Goal: Task Accomplishment & Management: Manage account settings

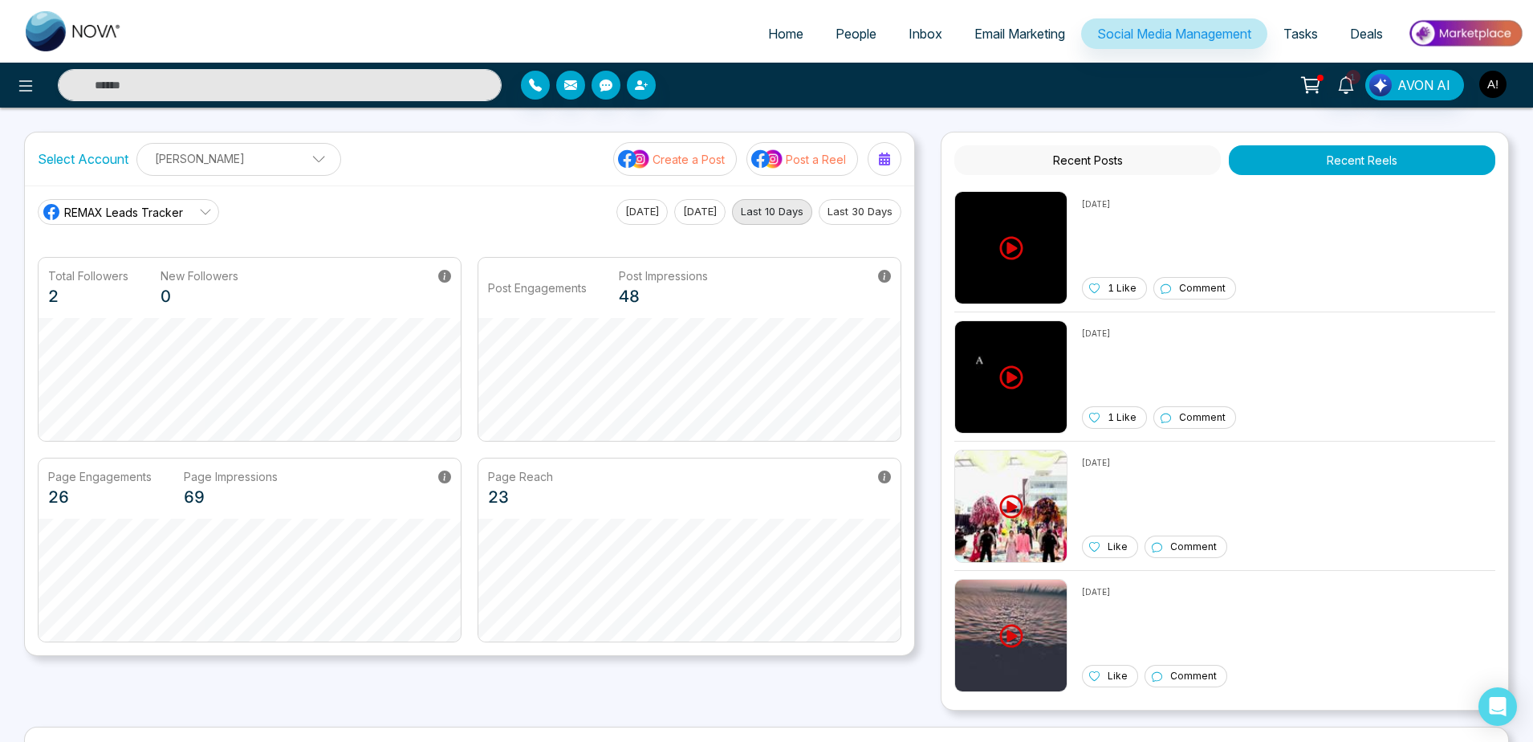
click at [1504, 91] on img "button" at bounding box center [1492, 84] width 27 height 27
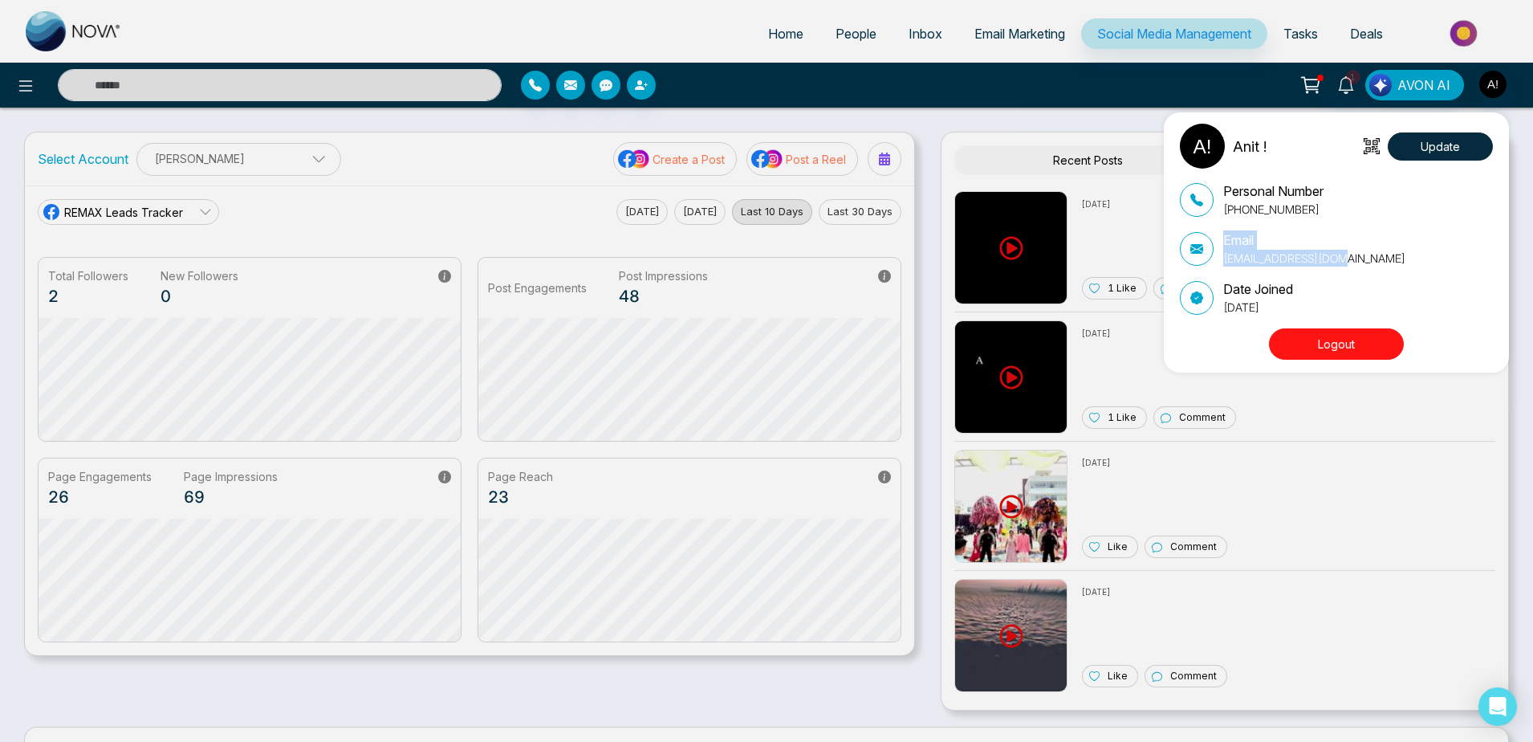
drag, startPoint x: 1215, startPoint y: 260, endPoint x: 1364, endPoint y: 262, distance: 148.5
click at [1364, 262] on div "Email [EMAIL_ADDRESS][DOMAIN_NAME]" at bounding box center [1336, 248] width 313 height 36
click at [234, 154] on div "Anit ! Update Personal Number [PHONE_NUMBER] Email [EMAIL_ADDRESS][DOMAIN_NAME]…" at bounding box center [766, 371] width 1533 height 742
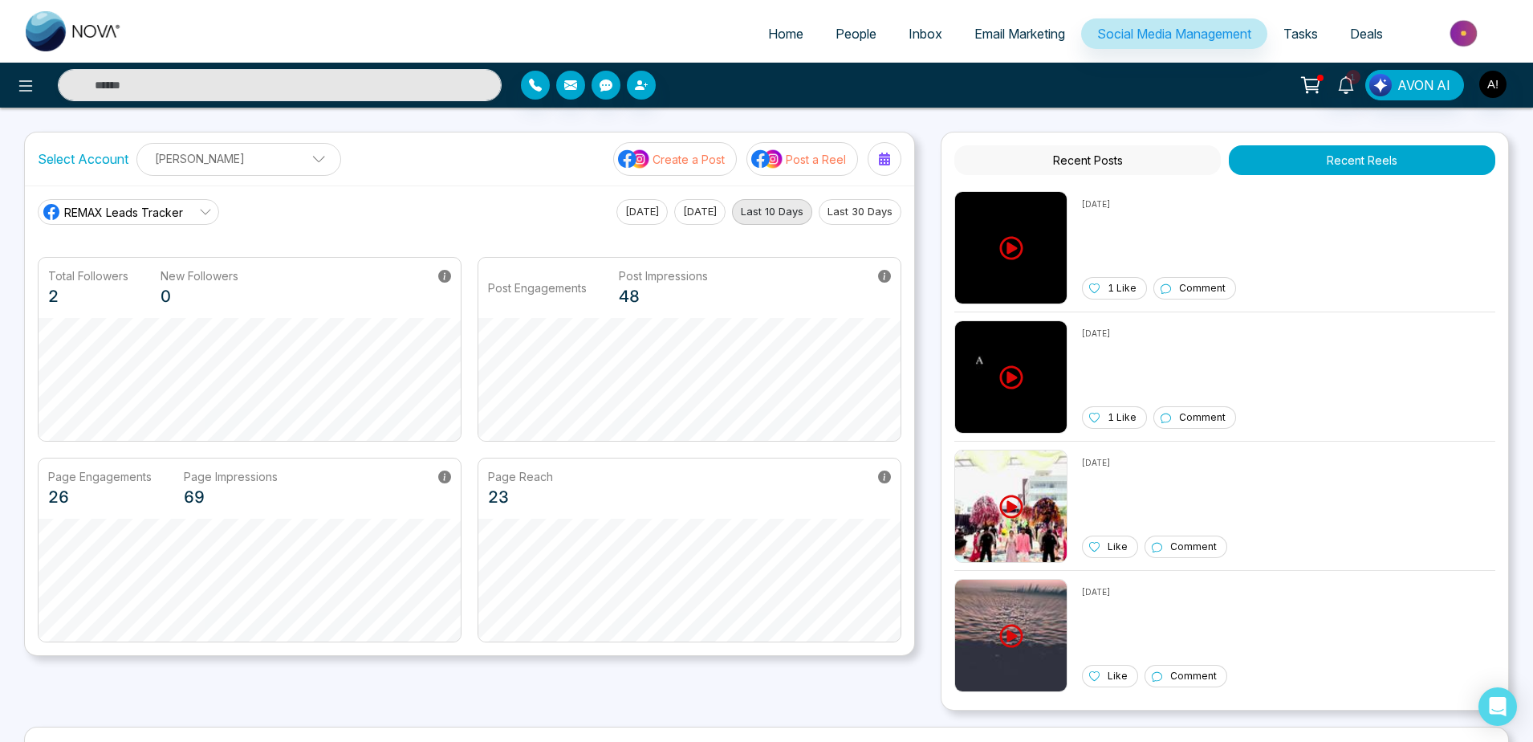
click at [75, 205] on span "REMAX Leads Tracker" at bounding box center [123, 212] width 119 height 17
click at [437, 316] on div "Total Followers 2 New Followers 0" at bounding box center [250, 288] width 422 height 60
click at [468, 234] on main "REMAX Leads Tracker REMAX Leads Tracker Robotics [DATE] [DATE] Last 10 Days Las…" at bounding box center [470, 420] width 864 height 443
click at [996, 47] on link "Email Marketing" at bounding box center [1019, 33] width 123 height 31
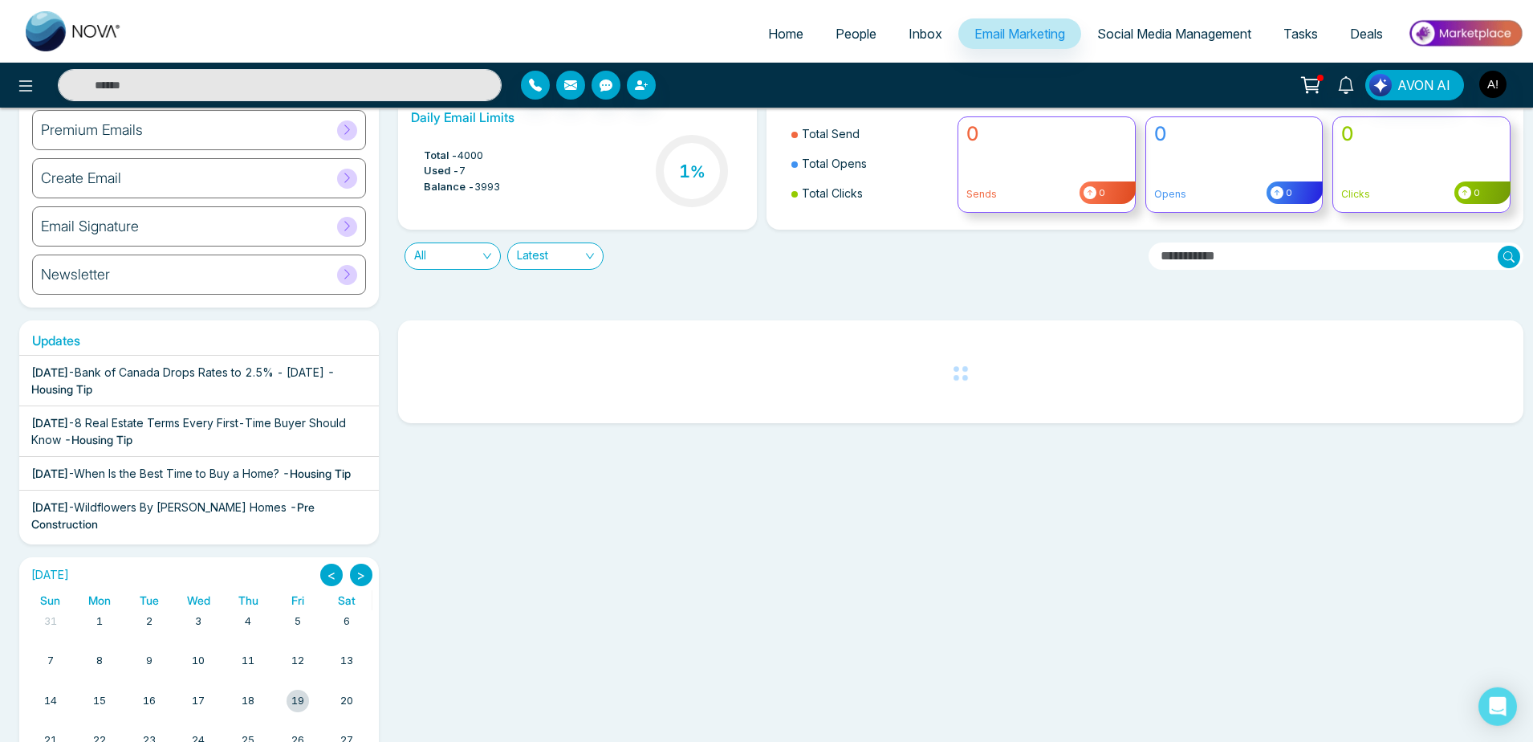
scroll to position [189, 0]
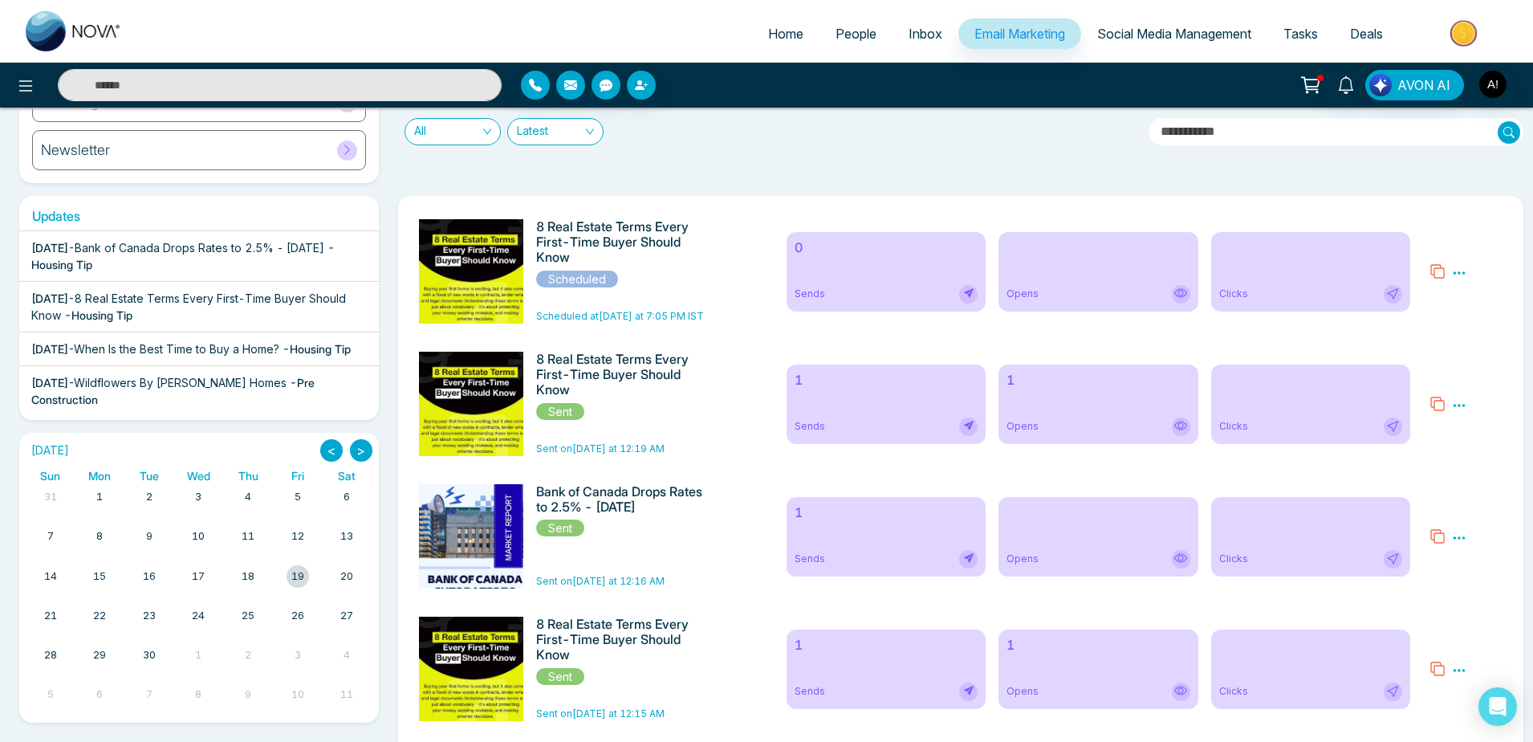
click at [350, 576] on link "20" at bounding box center [346, 576] width 19 height 22
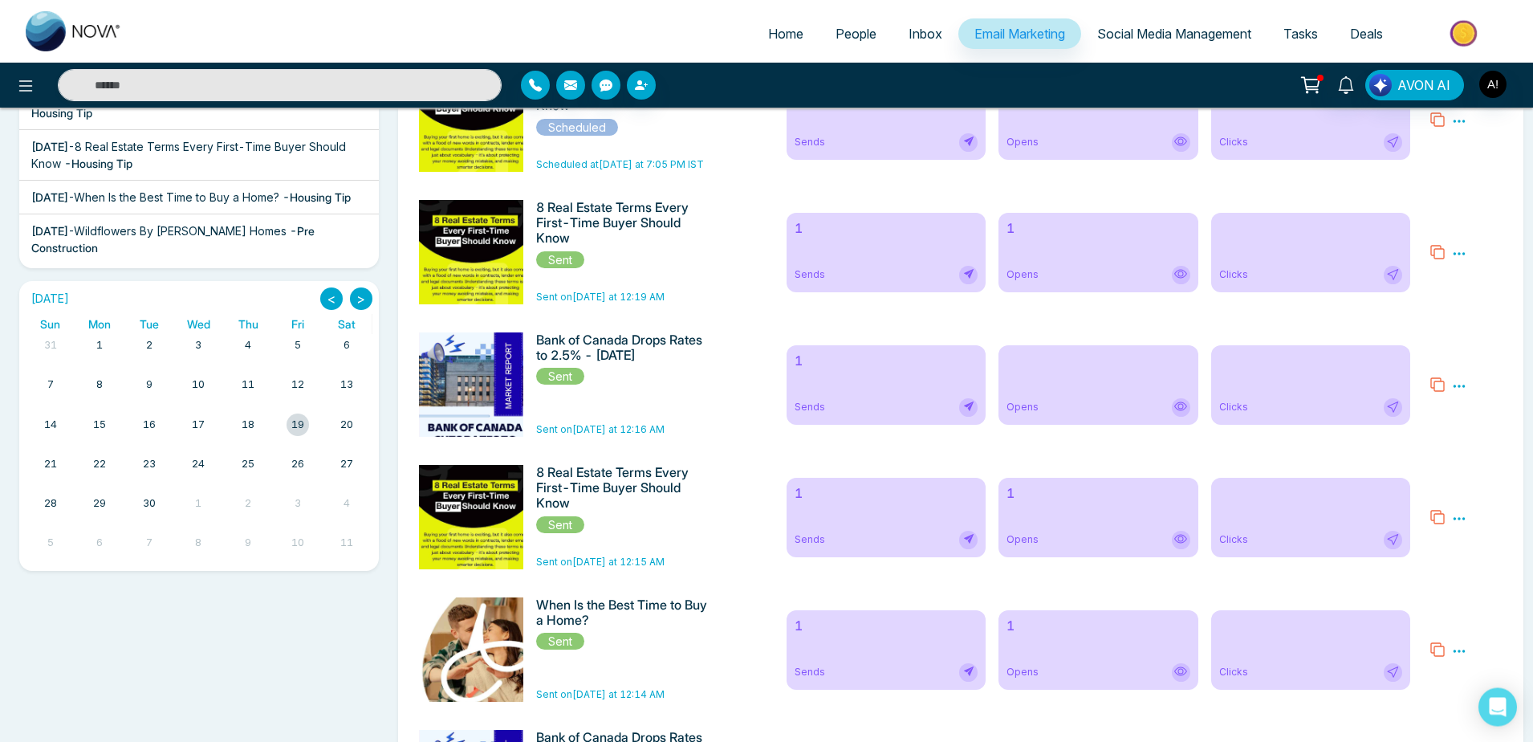
scroll to position [288, 0]
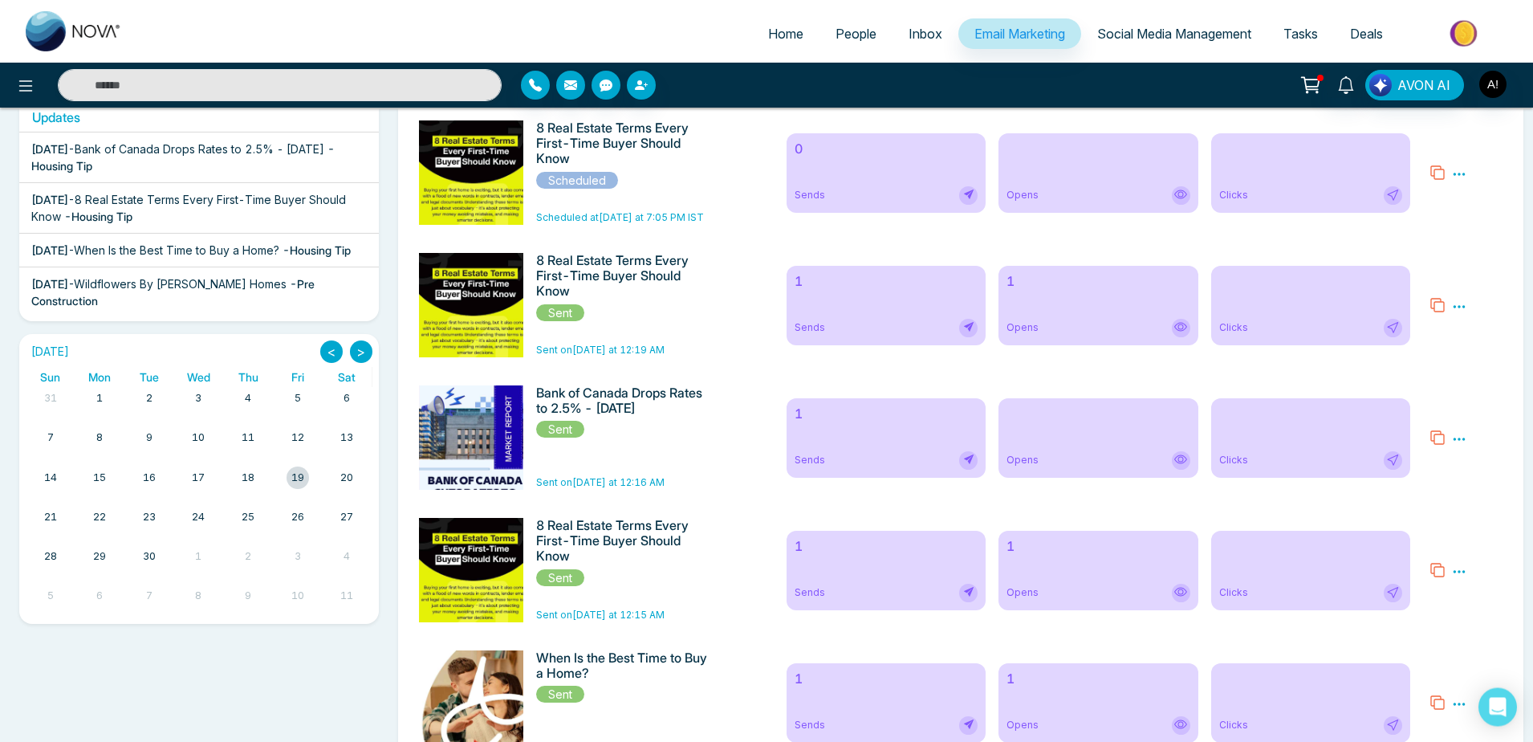
click at [296, 471] on div at bounding box center [298, 477] width 22 height 22
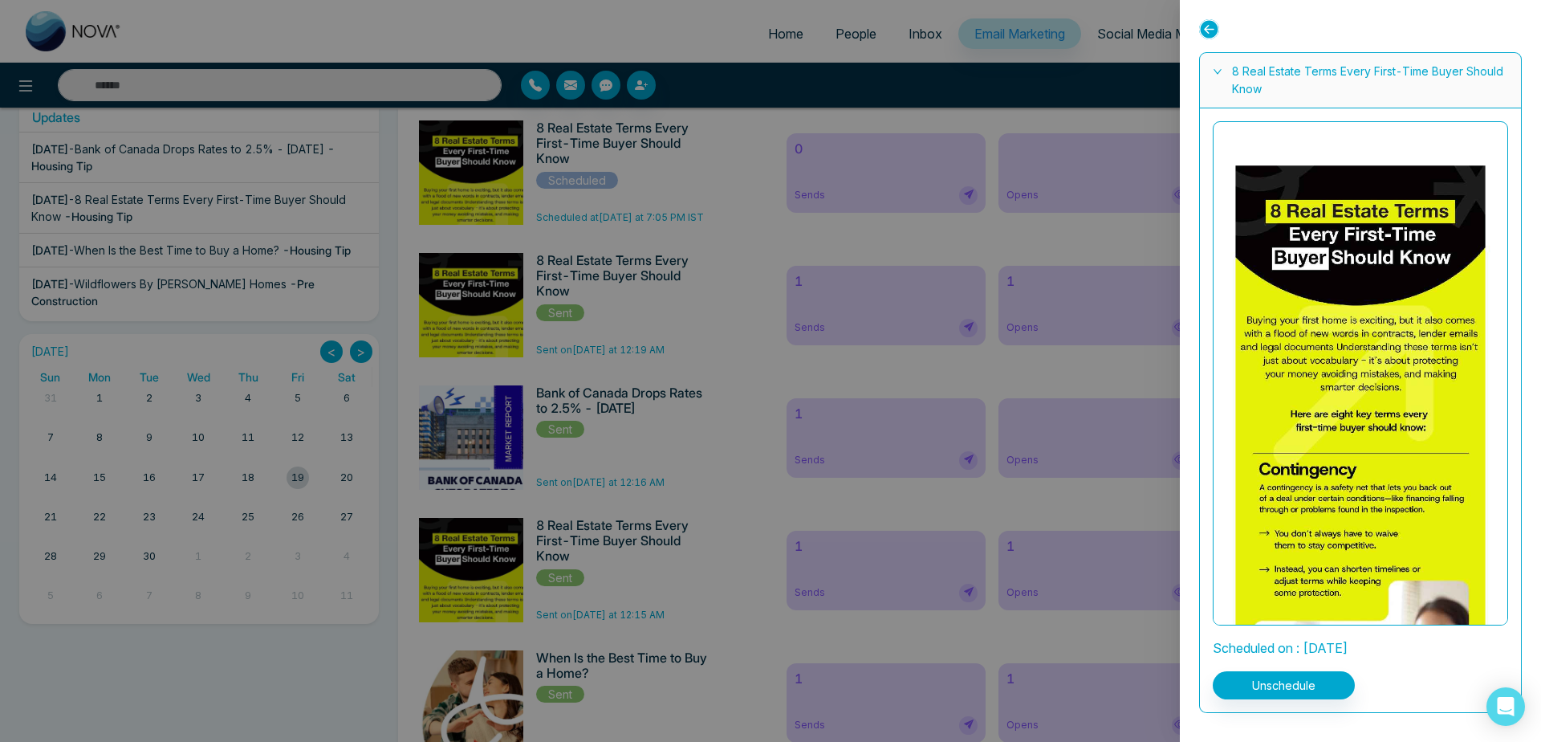
click at [310, 499] on div at bounding box center [770, 371] width 1541 height 742
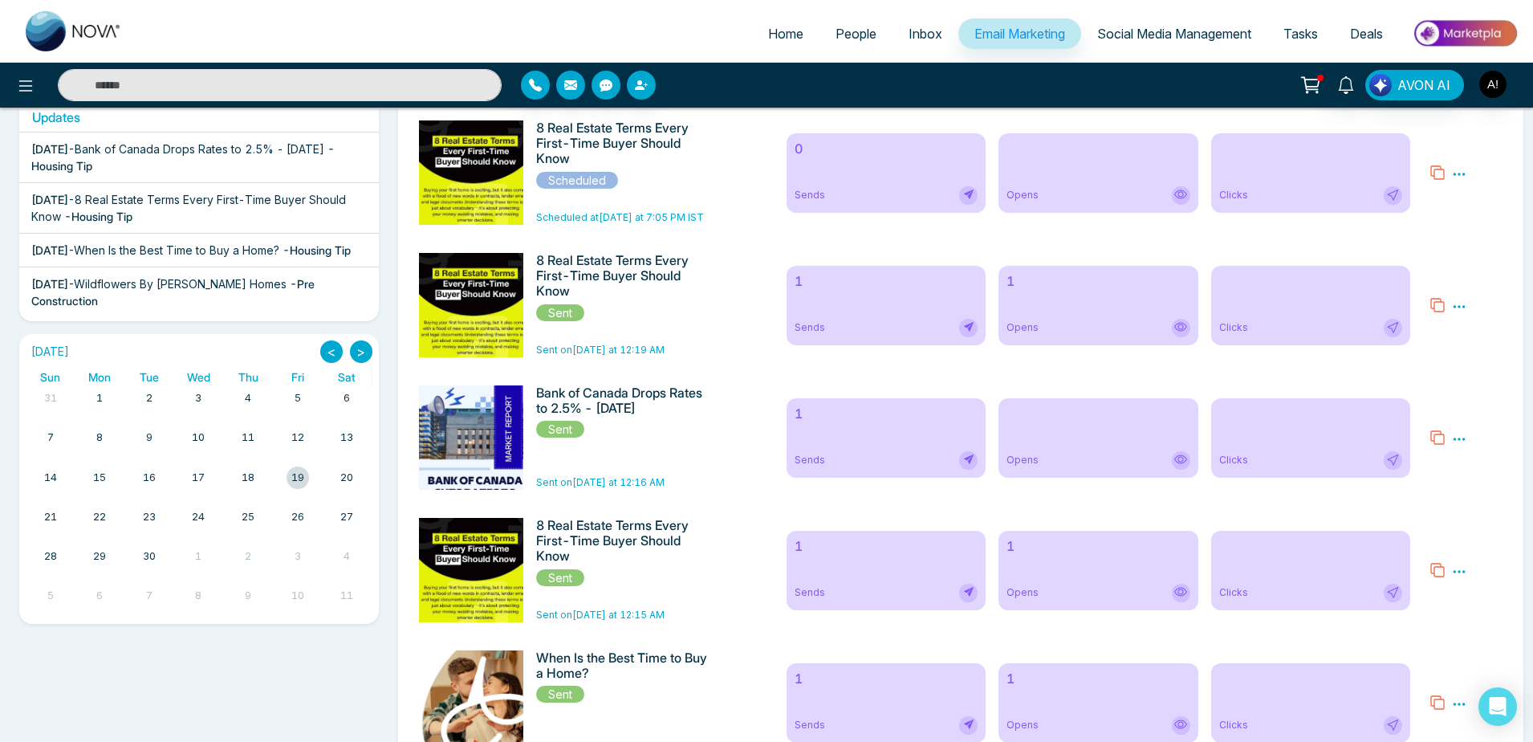
click at [297, 477] on div at bounding box center [298, 477] width 22 height 22
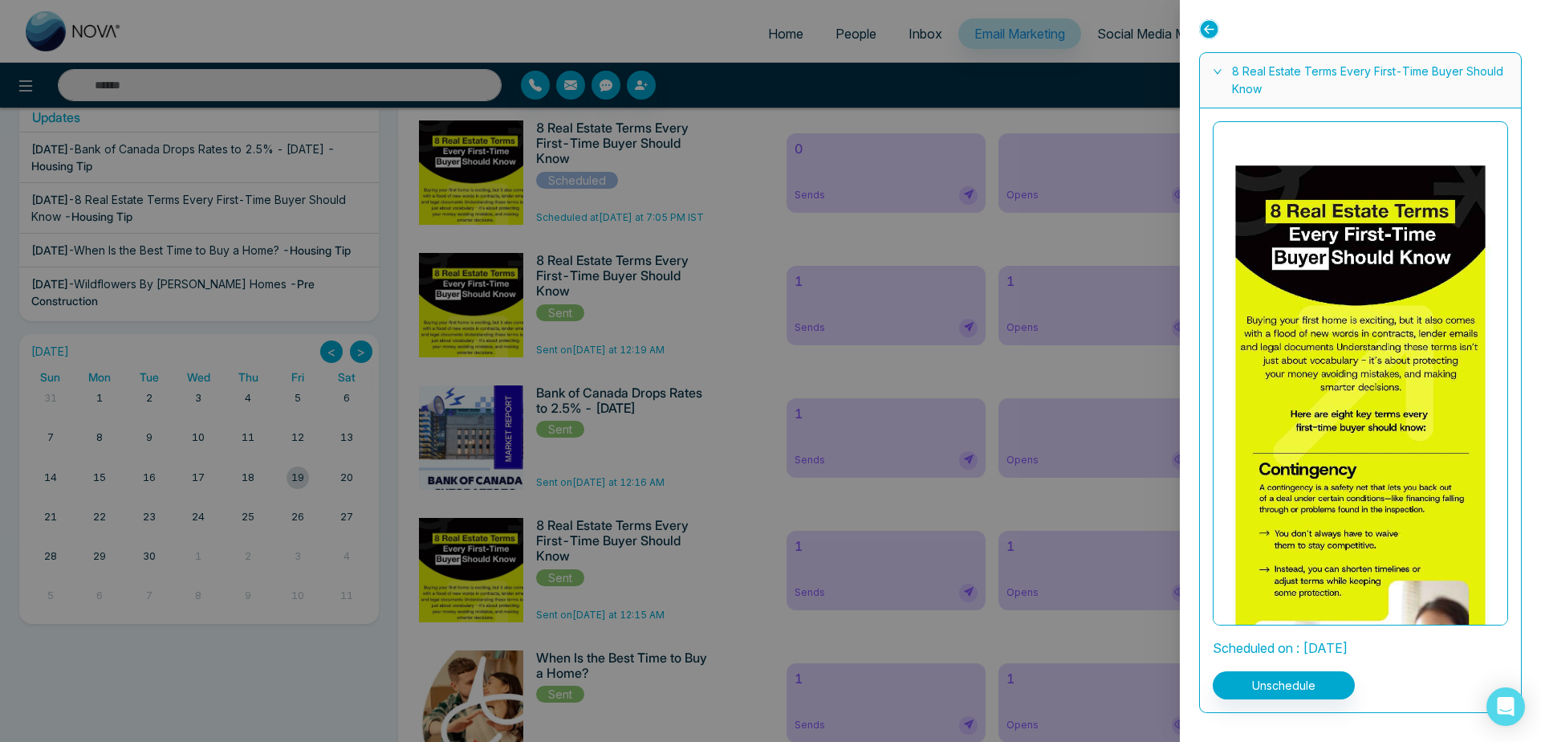
click at [297, 477] on div at bounding box center [770, 371] width 1541 height 742
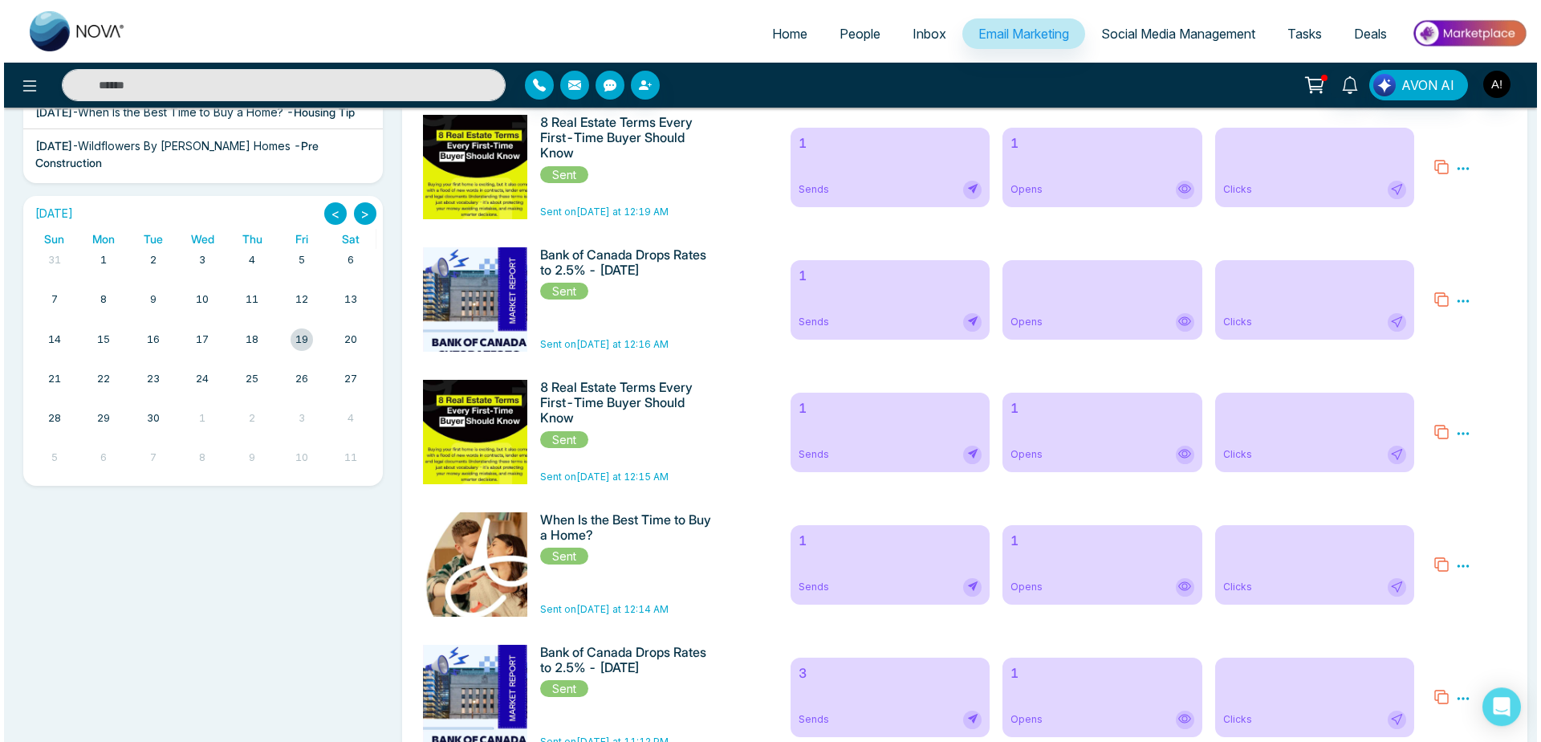
scroll to position [433, 0]
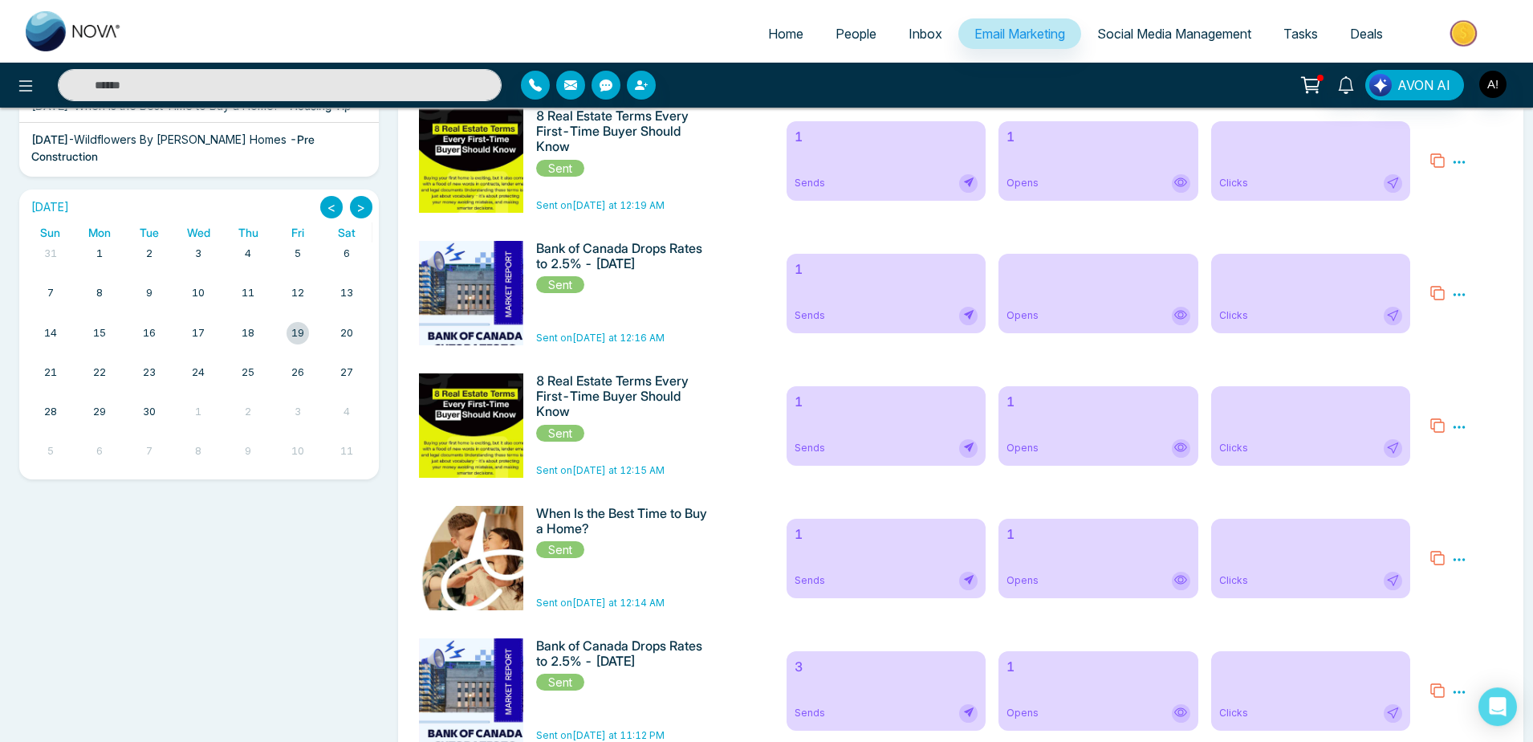
click at [298, 322] on div at bounding box center [298, 333] width 22 height 22
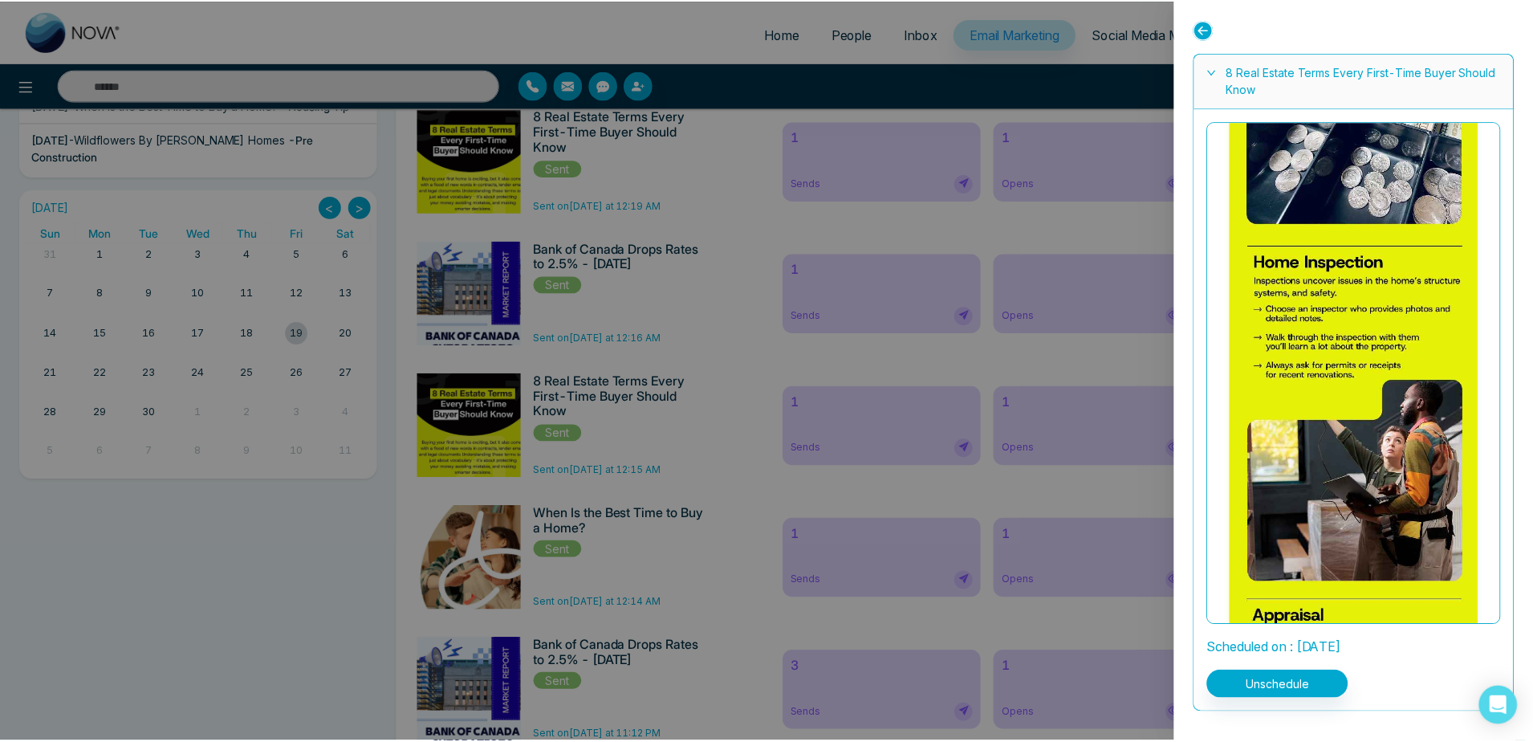
scroll to position [933, 0]
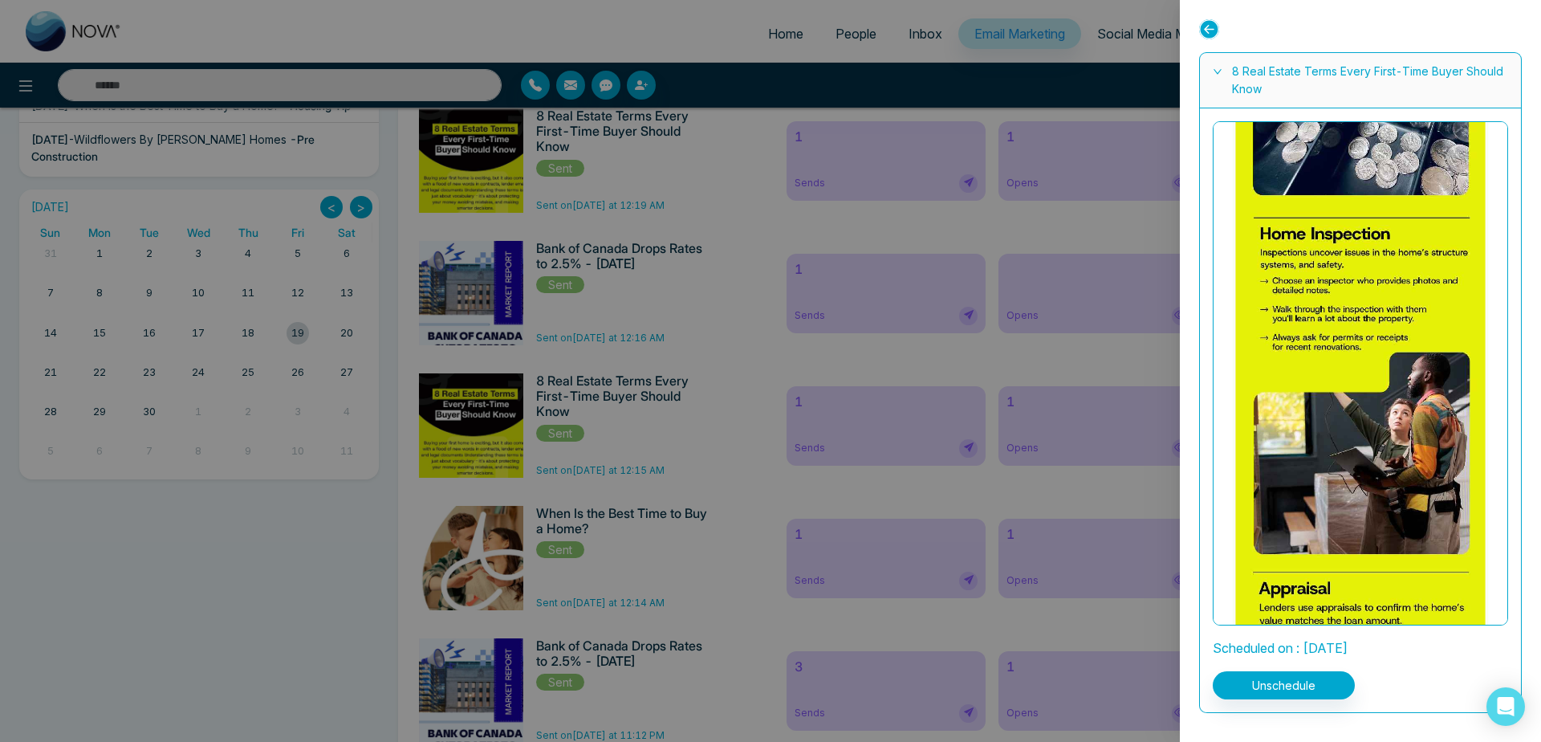
drag, startPoint x: 1211, startPoint y: 649, endPoint x: 1430, endPoint y: 647, distance: 219.1
click at [1430, 647] on div "Scheduled on : [DATE] Unschedule" at bounding box center [1360, 410] width 321 height 604
click at [1430, 647] on div "Scheduled on : [DATE]" at bounding box center [1360, 644] width 295 height 39
click at [929, 549] on div at bounding box center [770, 371] width 1541 height 742
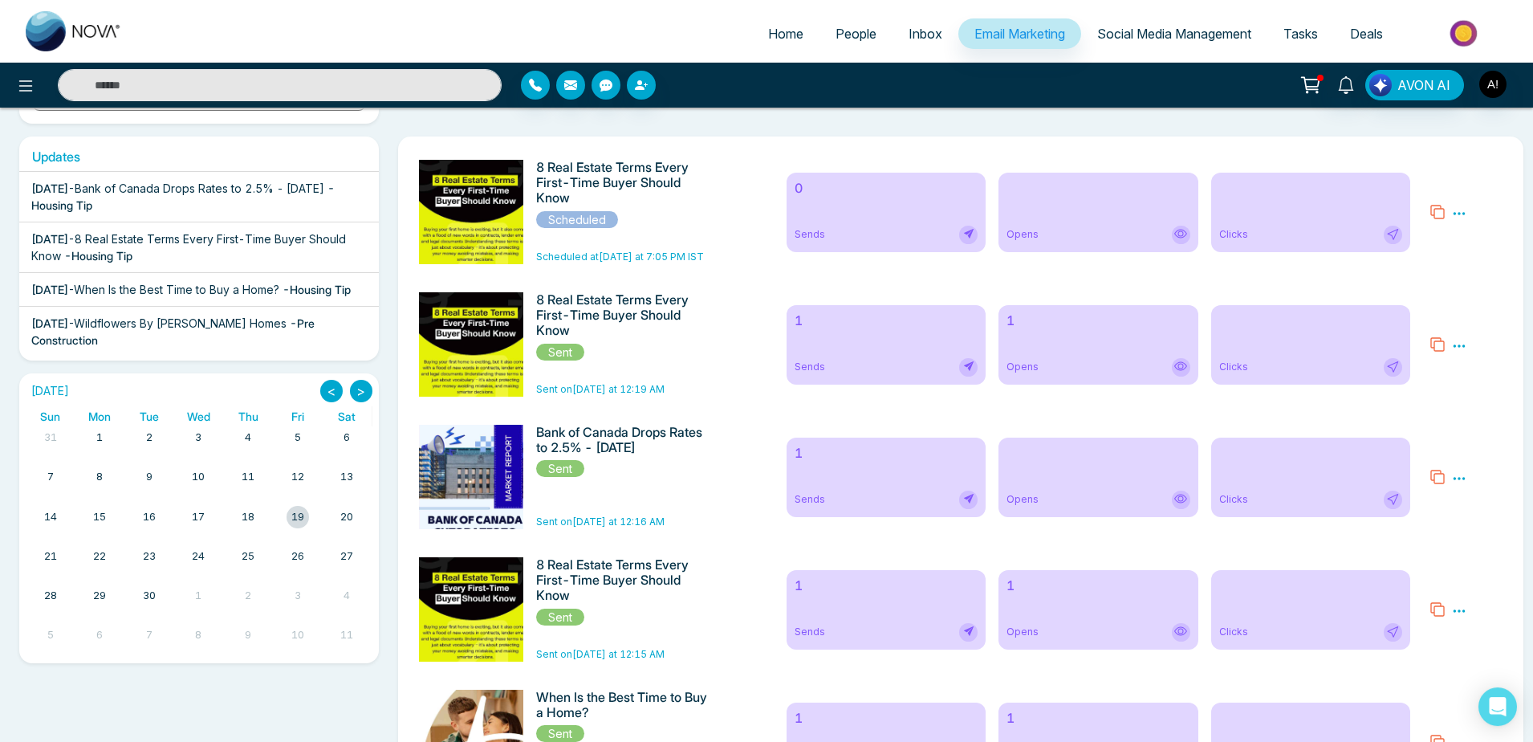
scroll to position [256, 0]
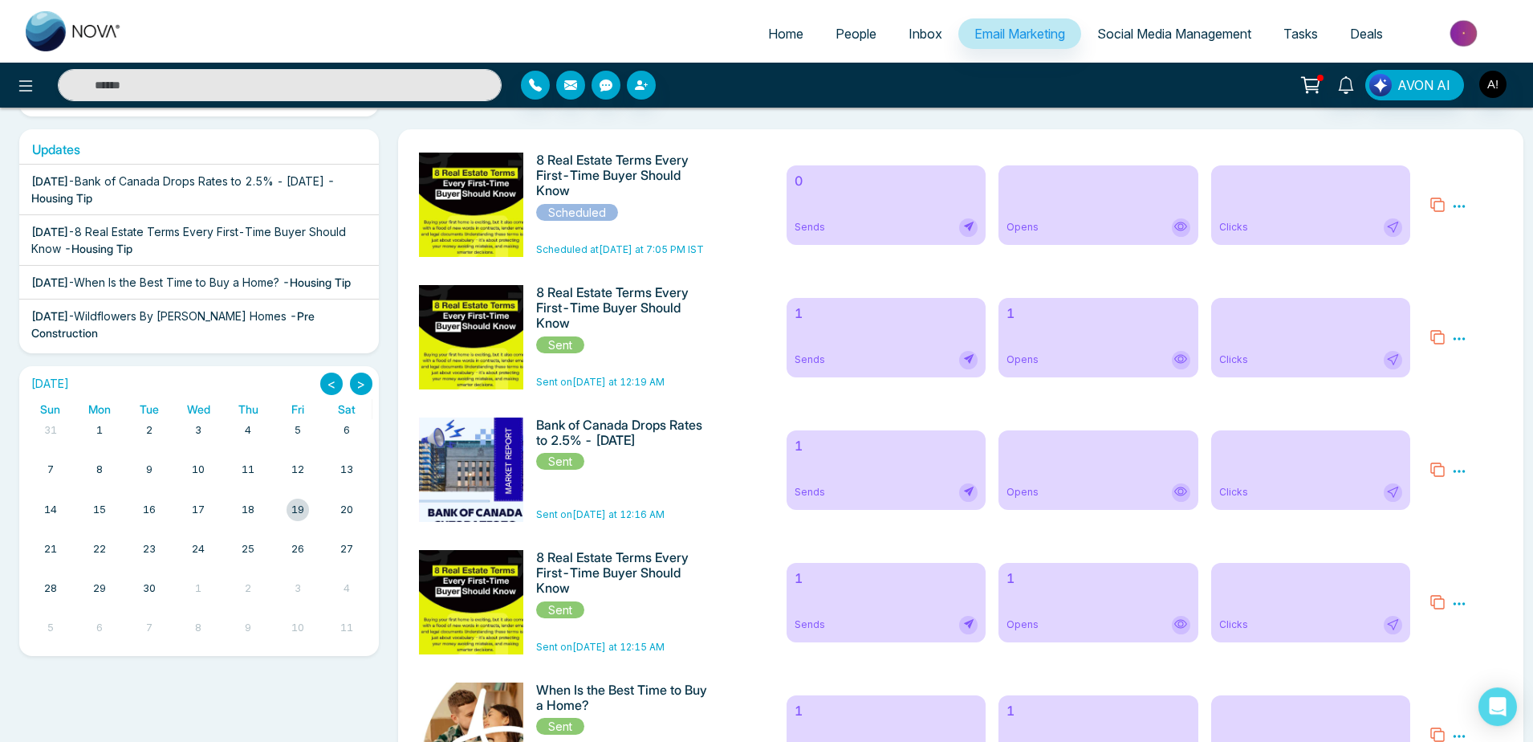
click at [1474, 79] on div "AVON AI" at bounding box center [1214, 85] width 620 height 31
click at [1489, 86] on img "button" at bounding box center [1492, 84] width 27 height 27
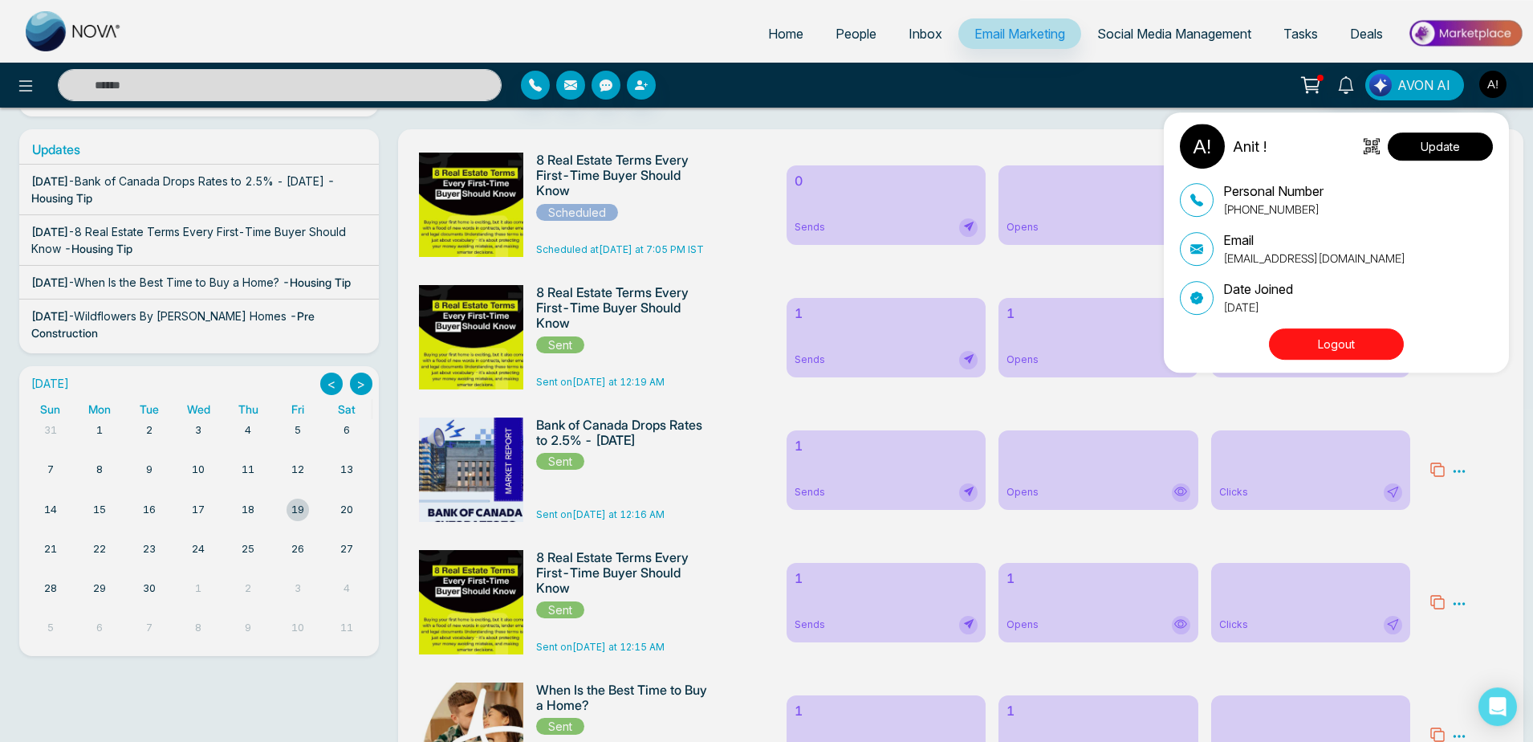
click at [1449, 151] on button "Update" at bounding box center [1440, 146] width 105 height 28
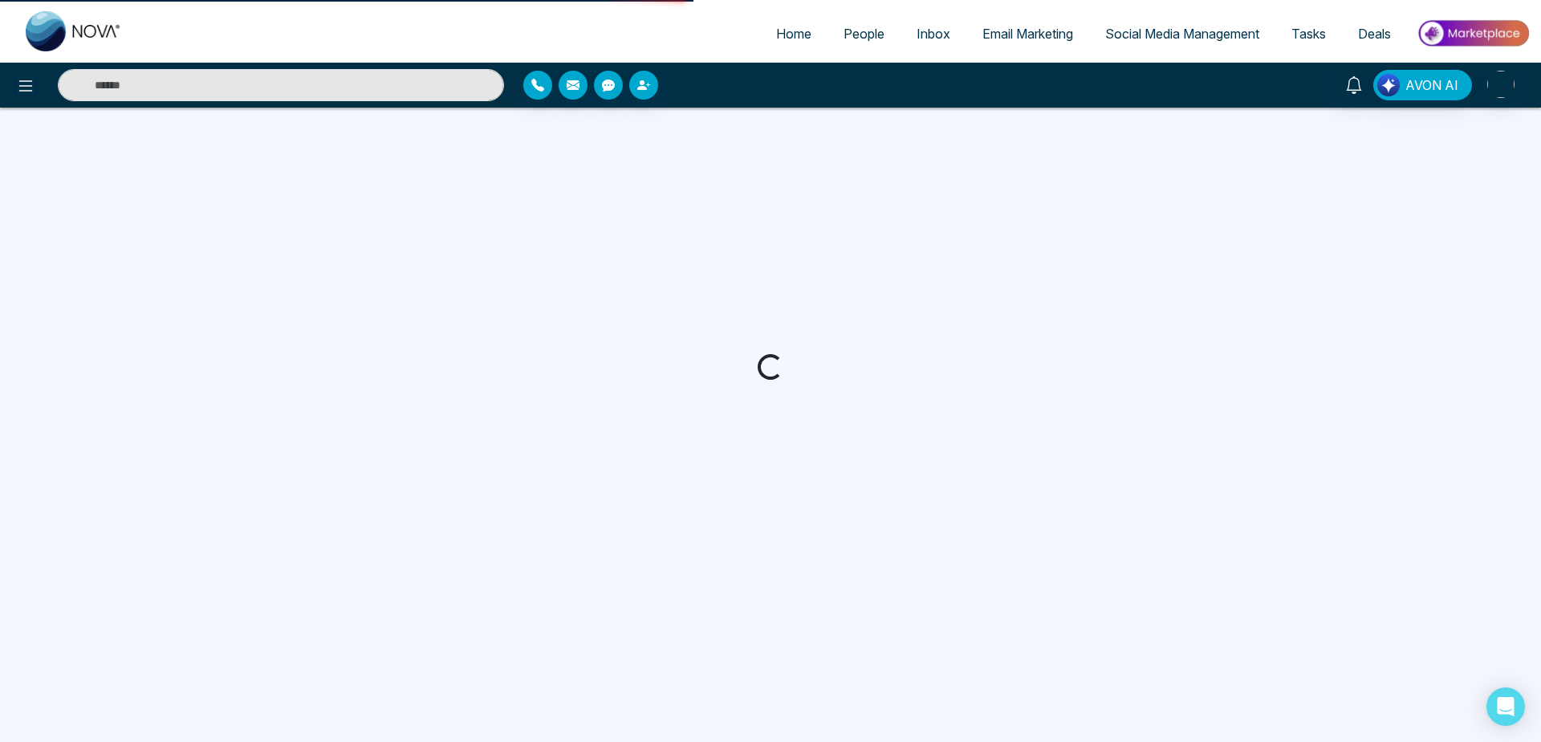
select select
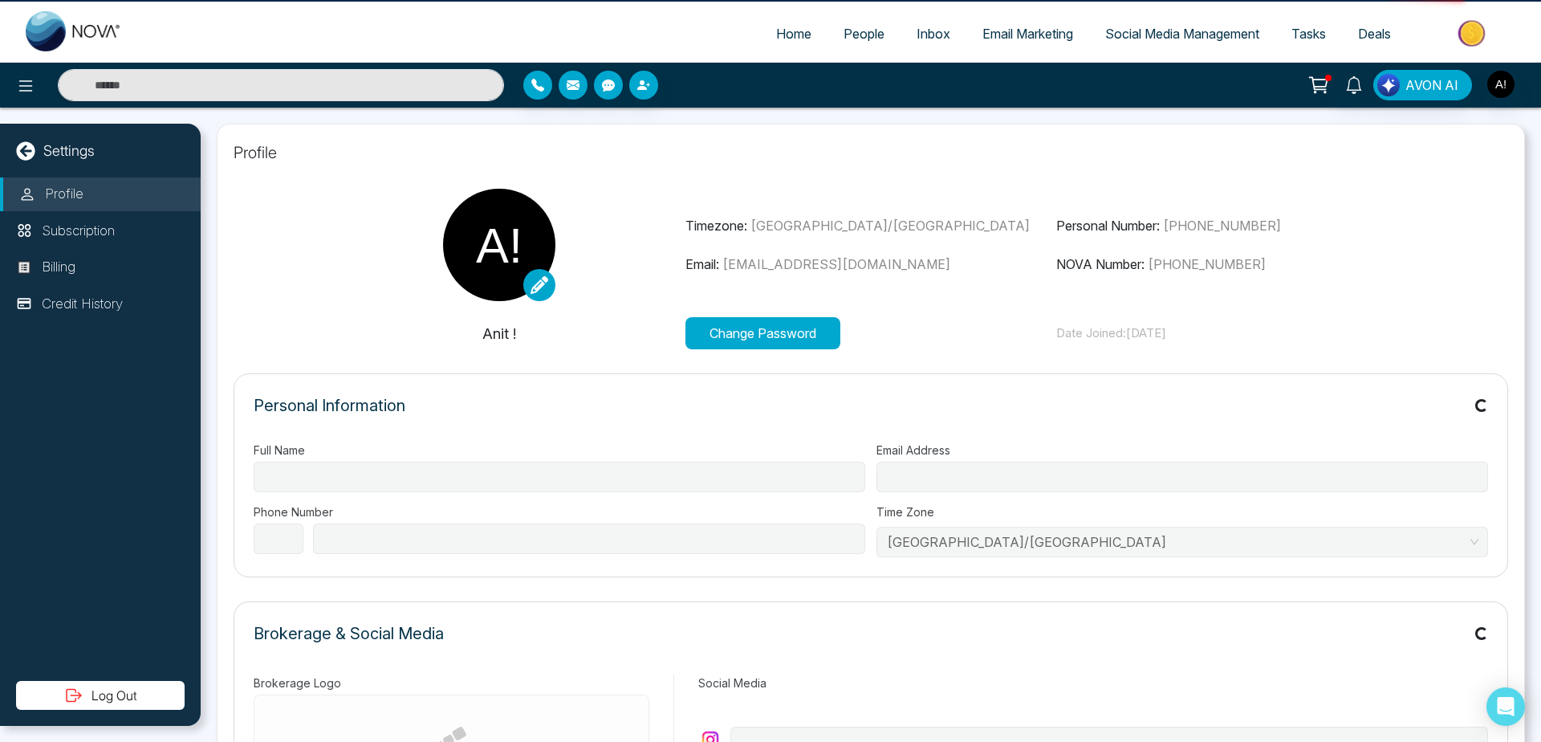
type input "******"
type input "**********"
select select "***"
type input "**********"
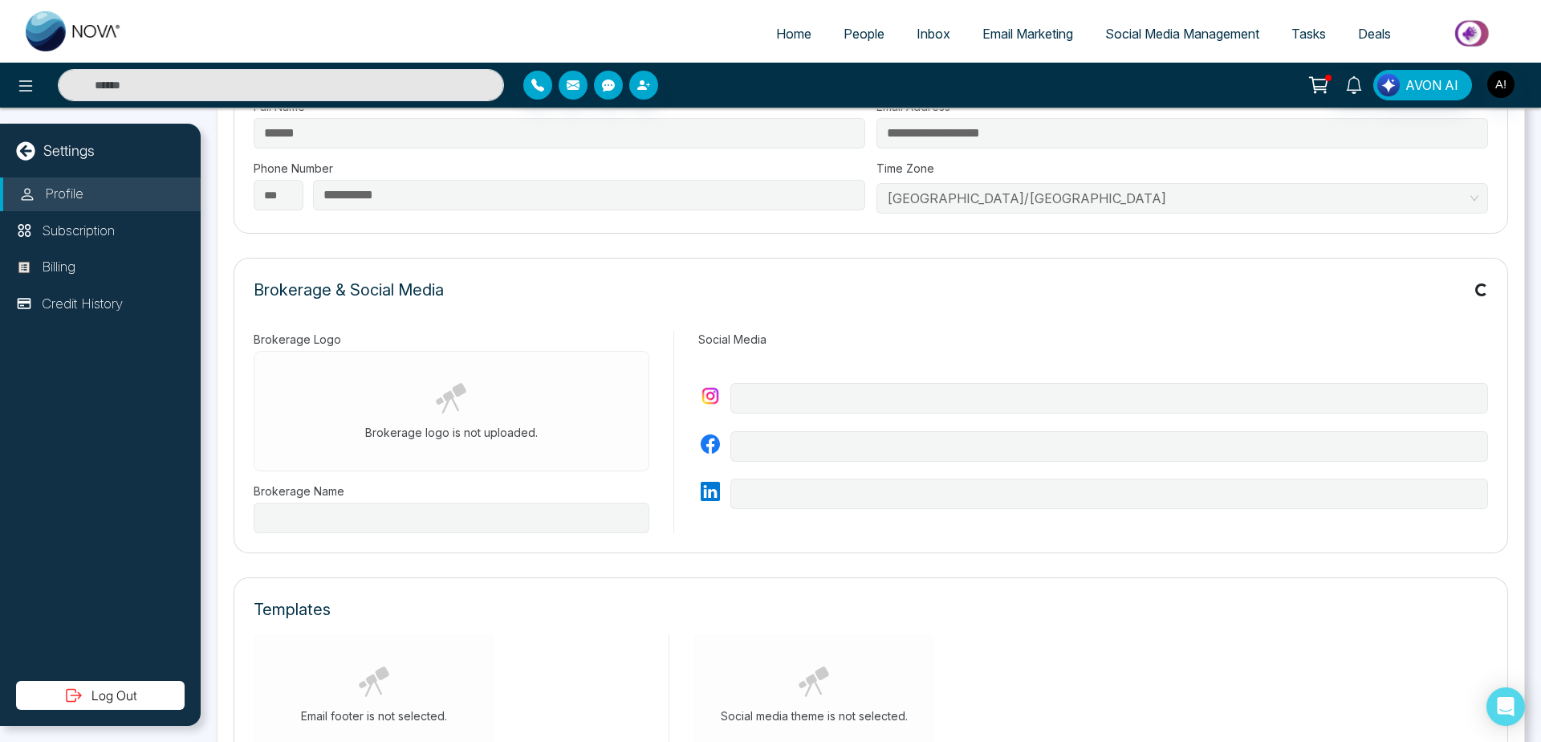
type input "**********"
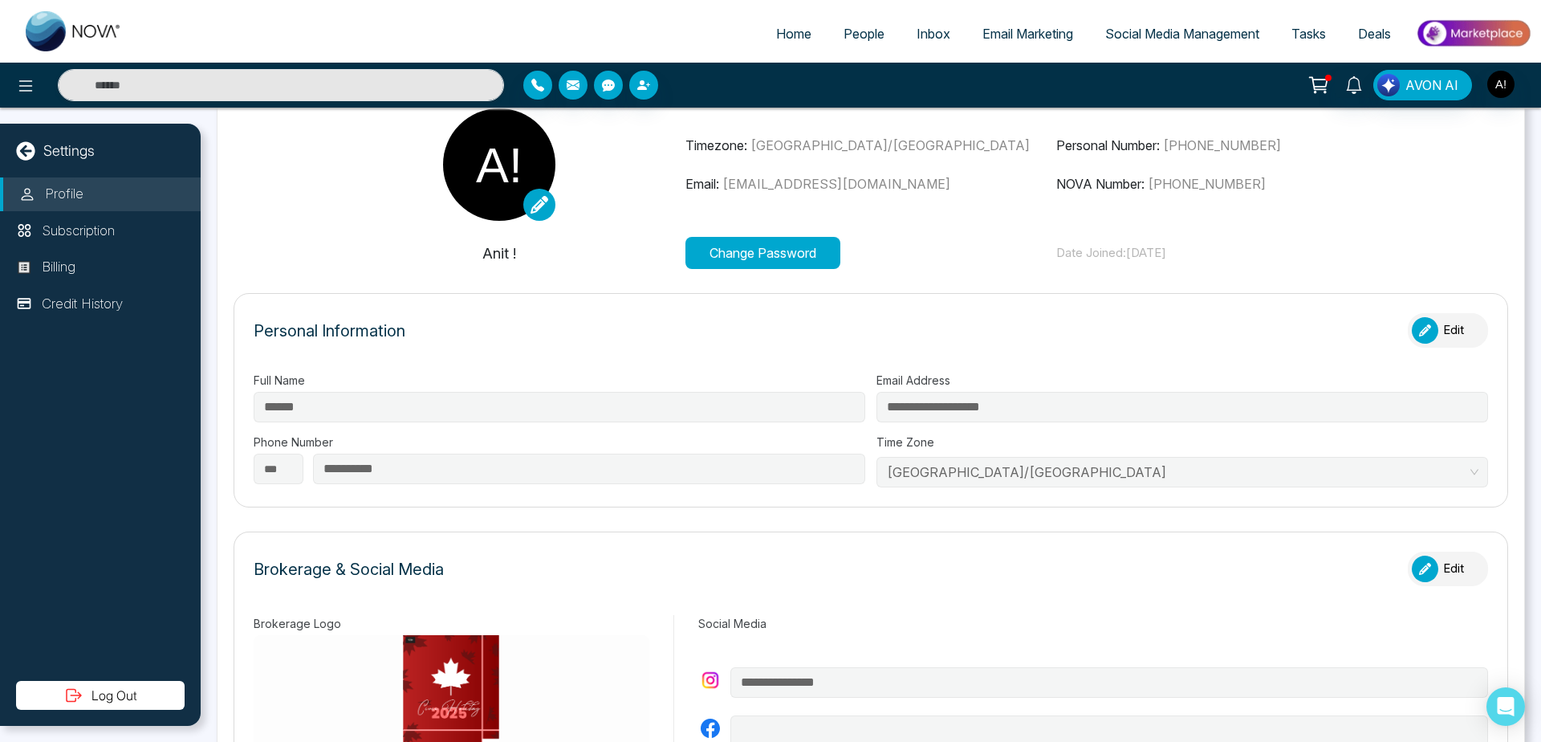
scroll to position [8, 0]
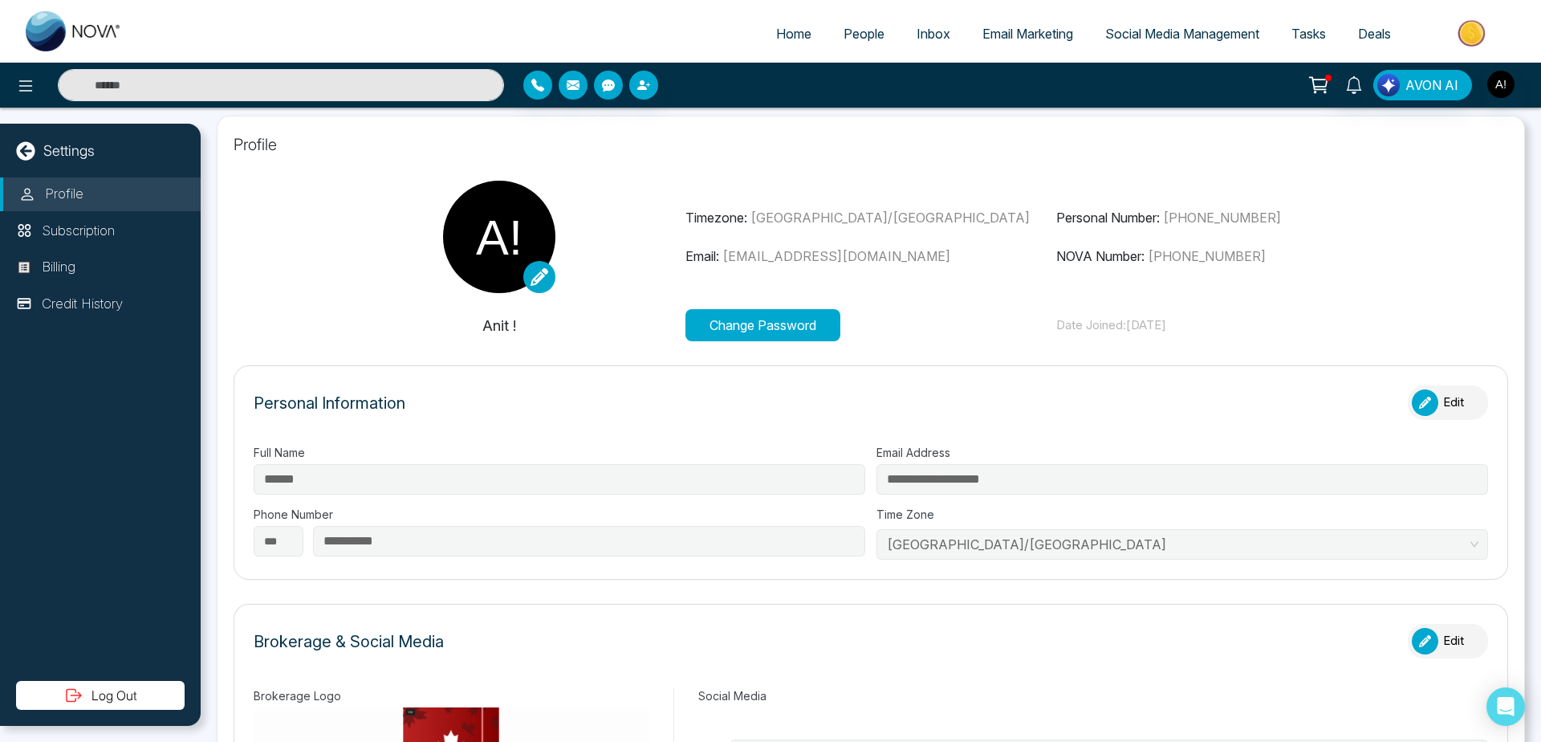
drag, startPoint x: 679, startPoint y: 223, endPoint x: 1278, endPoint y: 318, distance: 606.2
click at [1278, 318] on section "Timezone: [GEOGRAPHIC_DATA]/[GEOGRAPHIC_DATA] Email: [EMAIL_ADDRESS][DOMAIN_NAM…" at bounding box center [871, 261] width 1275 height 161
click at [1278, 318] on p "Date Joined: [DATE]" at bounding box center [1242, 325] width 372 height 18
